Goal: Navigation & Orientation: Find specific page/section

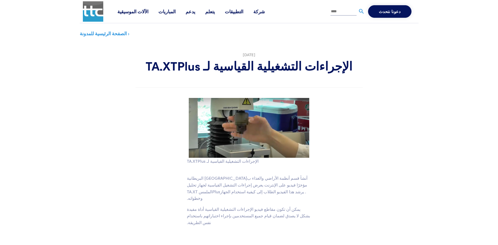
click at [0, 0] on font "TA.XTPlus Connect" at bounding box center [0, 0] width 0 height 0
